Goal: Transaction & Acquisition: Book appointment/travel/reservation

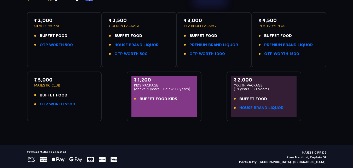
scroll to position [52, 0]
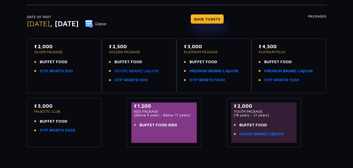
click at [127, 69] on link "HOUSE BRAND LIQUOR" at bounding box center [137, 71] width 44 height 6
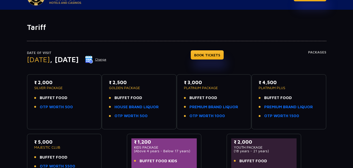
scroll to position [0, 0]
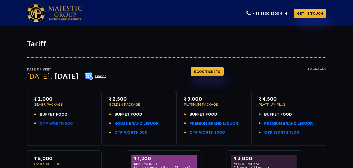
click at [61, 124] on link "OTP WORTH 500" at bounding box center [56, 123] width 33 height 6
click at [107, 75] on button "Change" at bounding box center [96, 76] width 22 height 8
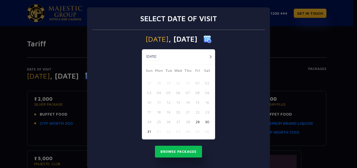
click at [206, 121] on button "30" at bounding box center [207, 122] width 10 height 10
click at [186, 150] on button "Browse Packages" at bounding box center [178, 151] width 47 height 12
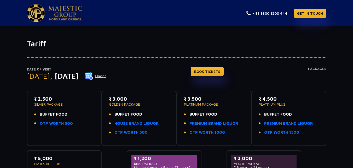
click at [107, 75] on button "Change" at bounding box center [96, 76] width 22 height 8
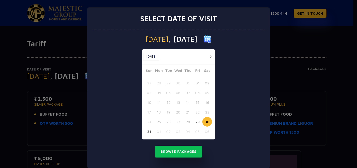
click at [208, 52] on div "[DATE] [DATE]" at bounding box center [178, 56] width 73 height 15
click at [208, 54] on button "button" at bounding box center [210, 56] width 7 height 7
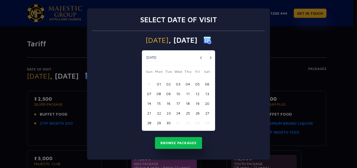
click at [160, 94] on button "08" at bounding box center [159, 94] width 10 height 10
click at [175, 142] on button "Browse Packages" at bounding box center [178, 143] width 47 height 12
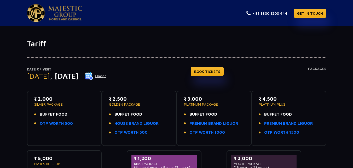
click at [318, 71] on h4 "Packages" at bounding box center [317, 76] width 18 height 19
click at [317, 66] on div "Date of Visit [DATE] Change BOOK TICKETS Packages ₹ 2,000 SILVER PACKAGE BUFFET…" at bounding box center [177, 123] width 306 height 151
click at [317, 69] on h4 "Packages" at bounding box center [317, 76] width 18 height 19
click at [62, 16] on img at bounding box center [65, 13] width 34 height 15
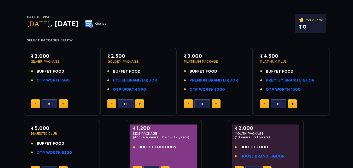
scroll to position [105, 0]
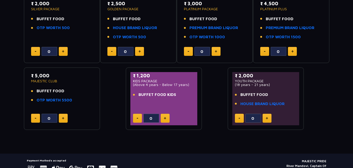
click at [154, 141] on div "Ticket Booking Date of Visit Monday , 08 Sep 2025 Change Your Total ₹ 0 Select …" at bounding box center [176, 44] width 353 height 219
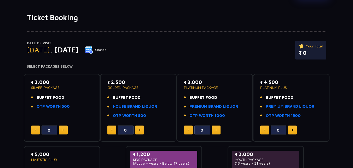
scroll to position [52, 0]
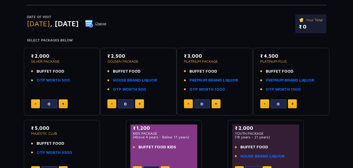
click at [65, 107] on button at bounding box center [63, 103] width 9 height 9
type input "3"
click at [139, 104] on img at bounding box center [140, 103] width 2 height 3
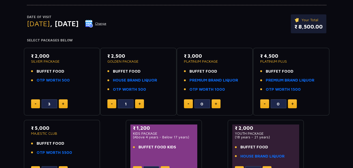
click at [139, 104] on img at bounding box center [140, 103] width 2 height 3
type input "3"
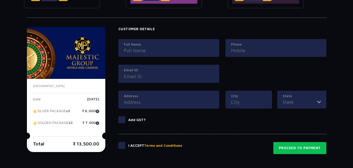
scroll to position [235, 0]
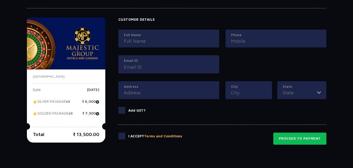
click at [124, 111] on span at bounding box center [121, 110] width 7 height 7
click at [0, 0] on input "Add GST?" at bounding box center [0, 0] width 0 height 0
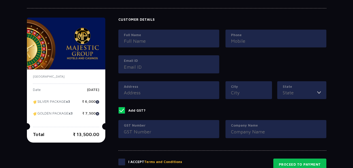
click at [124, 111] on span at bounding box center [121, 110] width 7 height 7
click at [0, 0] on input "Add GST?" at bounding box center [0, 0] width 0 height 0
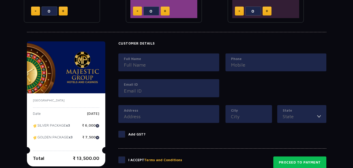
scroll to position [183, 0]
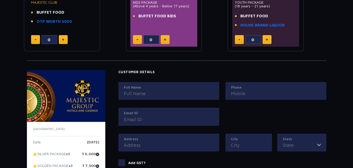
click at [139, 94] on input "Full Name" at bounding box center [169, 93] width 90 height 7
click at [140, 74] on div "Customer Details Full Name Phone Email ID Address City State Andhra Pradesh Aru…" at bounding box center [222, 121] width 208 height 102
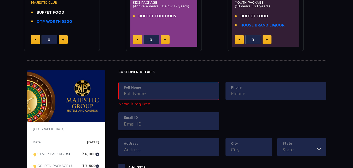
click at [139, 72] on h4 "Customer Details" at bounding box center [222, 72] width 208 height 4
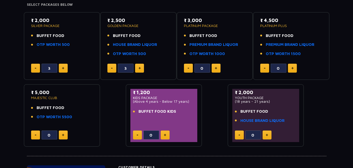
scroll to position [78, 0]
